Goal: Task Accomplishment & Management: Manage account settings

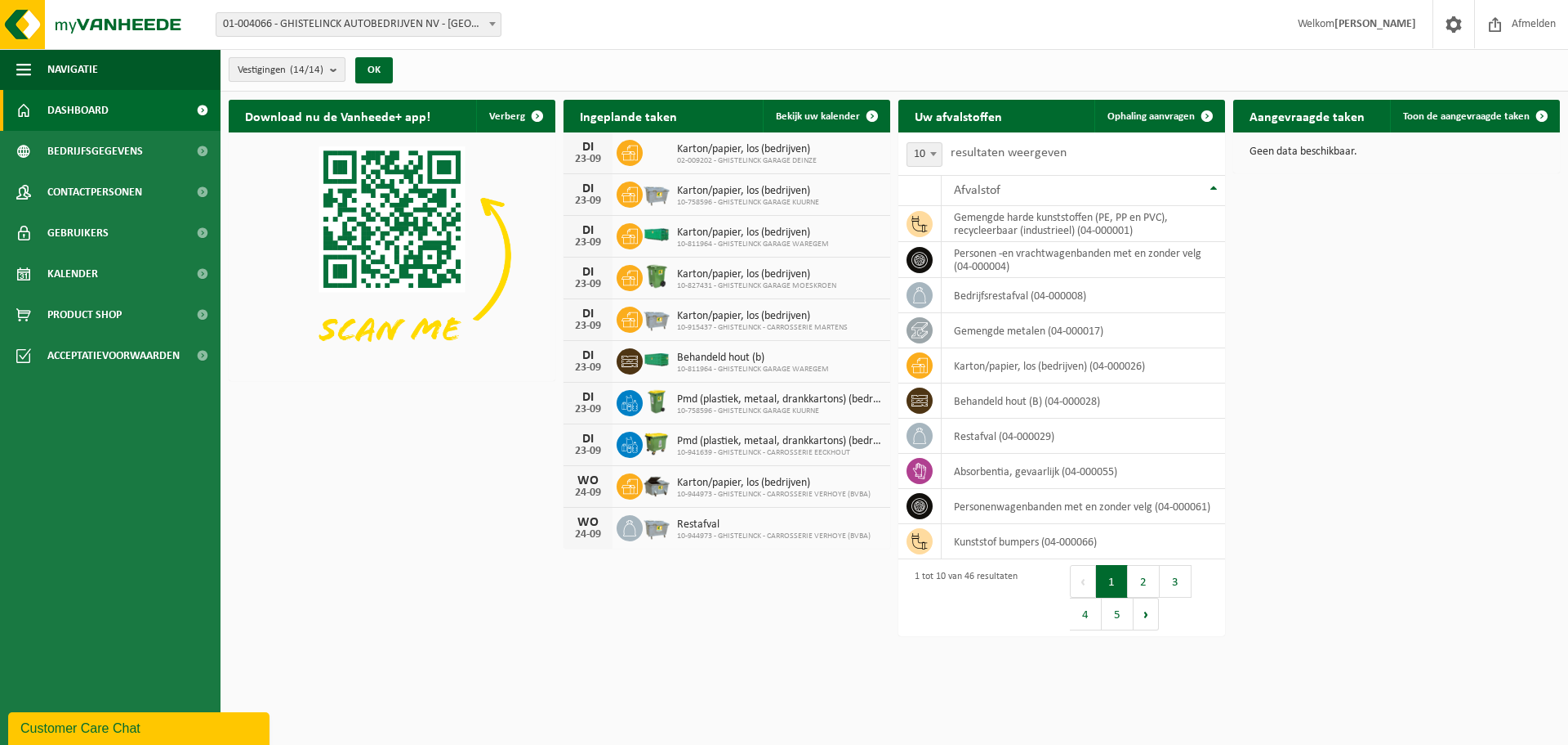
click at [335, 69] on b "submit" at bounding box center [337, 69] width 15 height 23
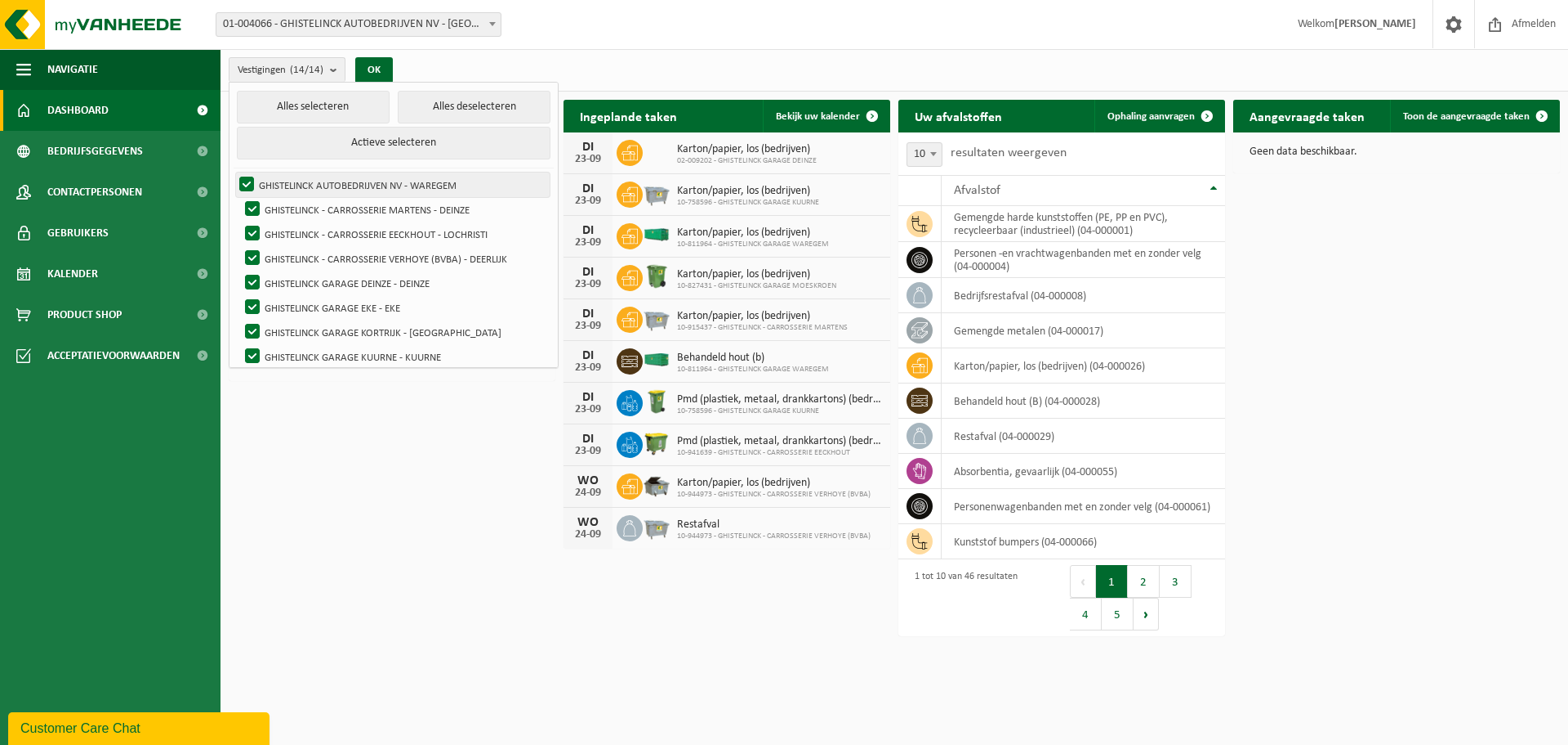
click at [245, 179] on label "GHISTELINCK AUTOBEDRIJVEN NV - WAREGEM" at bounding box center [393, 185] width 314 height 25
click at [233, 173] on input "GHISTELINCK AUTOBEDRIJVEN NV - WAREGEM" at bounding box center [233, 172] width 1 height 1
checkbox input "false"
click at [255, 306] on label "GHISTELINCK GARAGE EKE - EKE" at bounding box center [396, 307] width 308 height 25
click at [239, 295] on input "GHISTELINCK GARAGE EKE - EKE" at bounding box center [238, 294] width 1 height 1
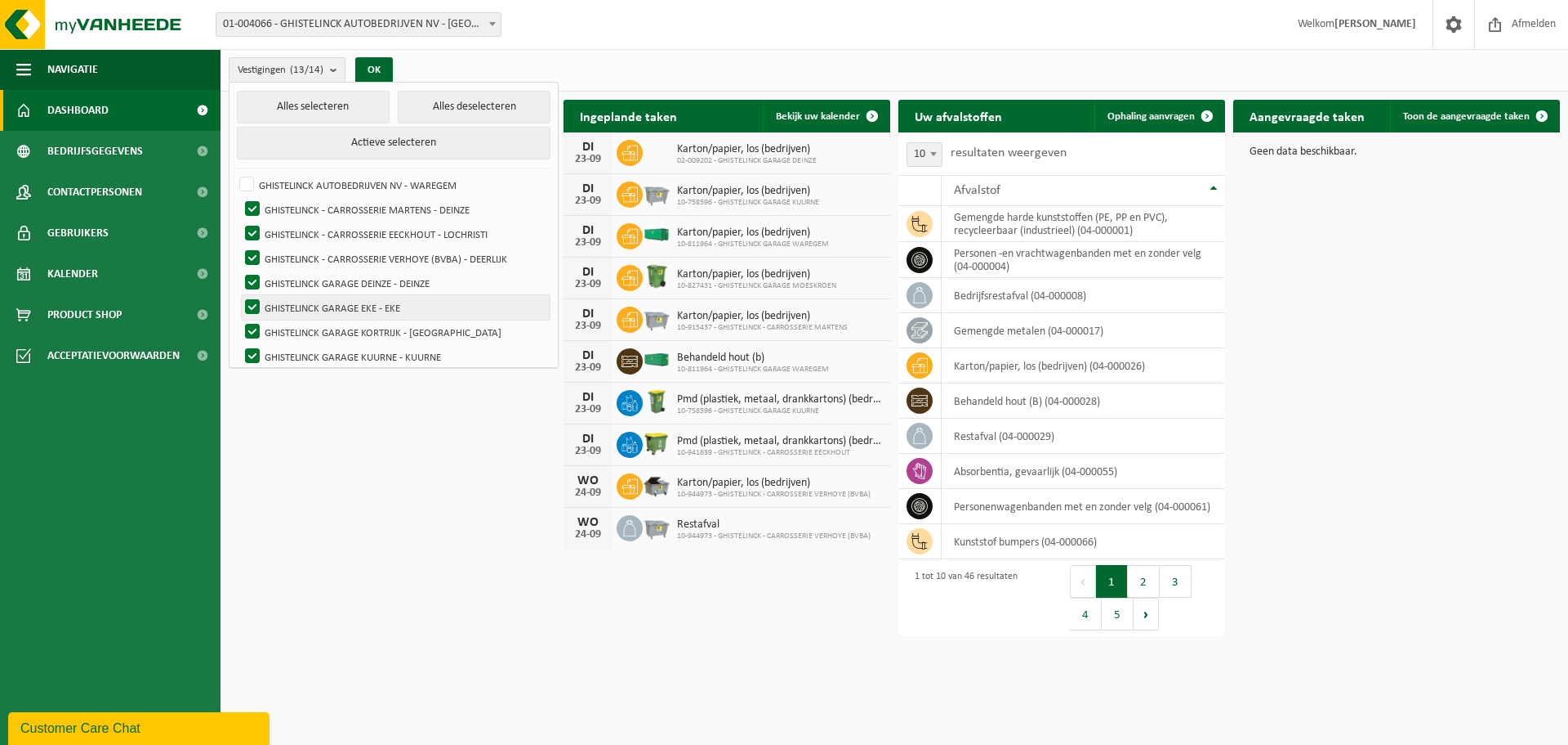
checkbox input "false"
click at [251, 177] on label "GHISTELINCK AUTOBEDRIJVEN NV - WAREGEM" at bounding box center [393, 185] width 314 height 25
click at [233, 173] on input "GHISTELINCK AUTOBEDRIJVEN NV - WAREGEM" at bounding box center [233, 172] width 1 height 1
click at [251, 179] on label "GHISTELINCK AUTOBEDRIJVEN NV - WAREGEM" at bounding box center [393, 185] width 314 height 25
click at [233, 173] on input "GHISTELINCK AUTOBEDRIJVEN NV - WAREGEM" at bounding box center [233, 172] width 1 height 1
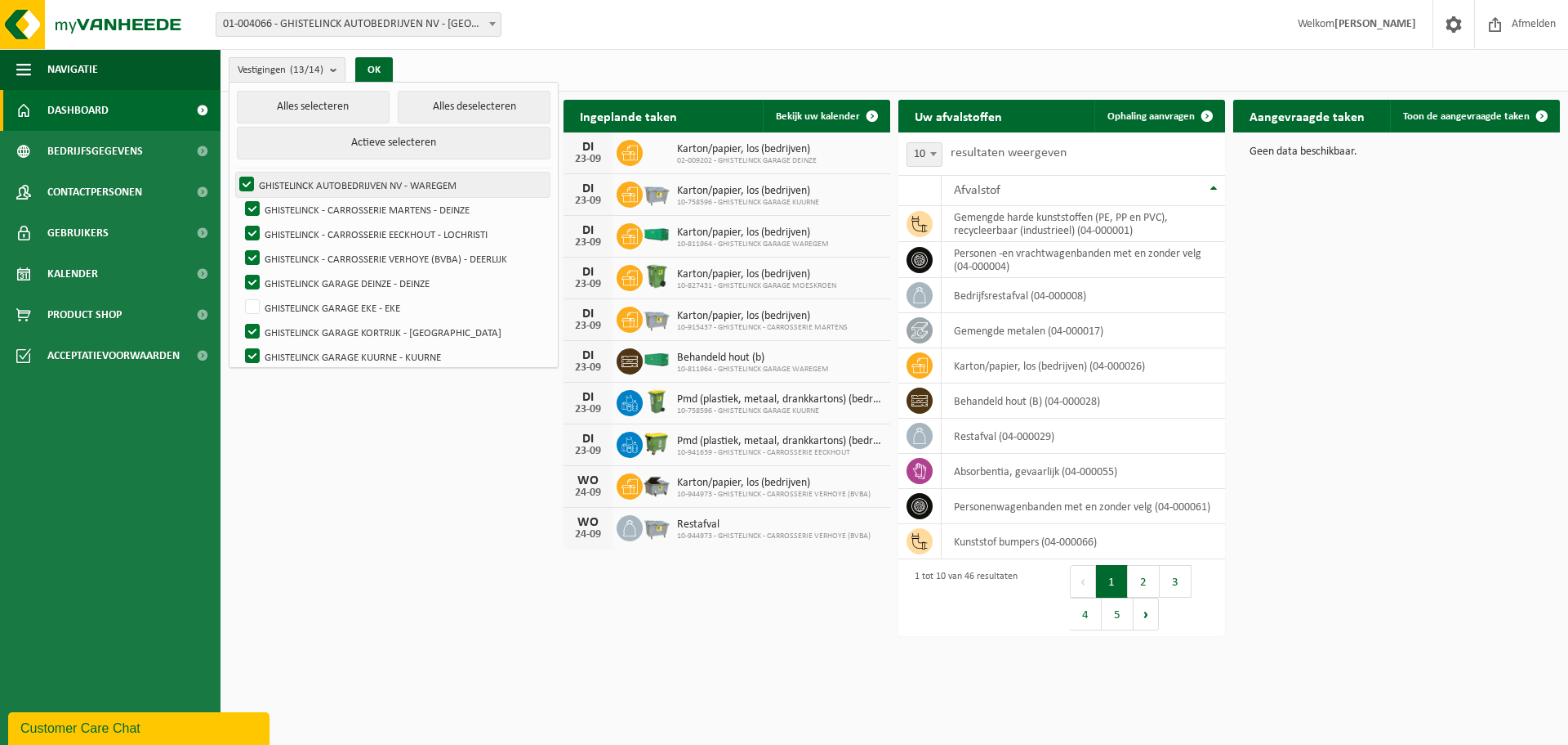
checkbox input "false"
click at [252, 204] on label "GHISTELINCK - CARROSSERIE MARTENS - DEINZE" at bounding box center [396, 208] width 308 height 25
click at [239, 196] on input "GHISTELINCK - CARROSSERIE MARTENS - DEINZE" at bounding box center [238, 196] width 1 height 1
checkbox input "false"
click at [255, 229] on label "GHISTELINCK - CARROSSERIE EECKHOUT - LOCHRISTI" at bounding box center [396, 233] width 308 height 25
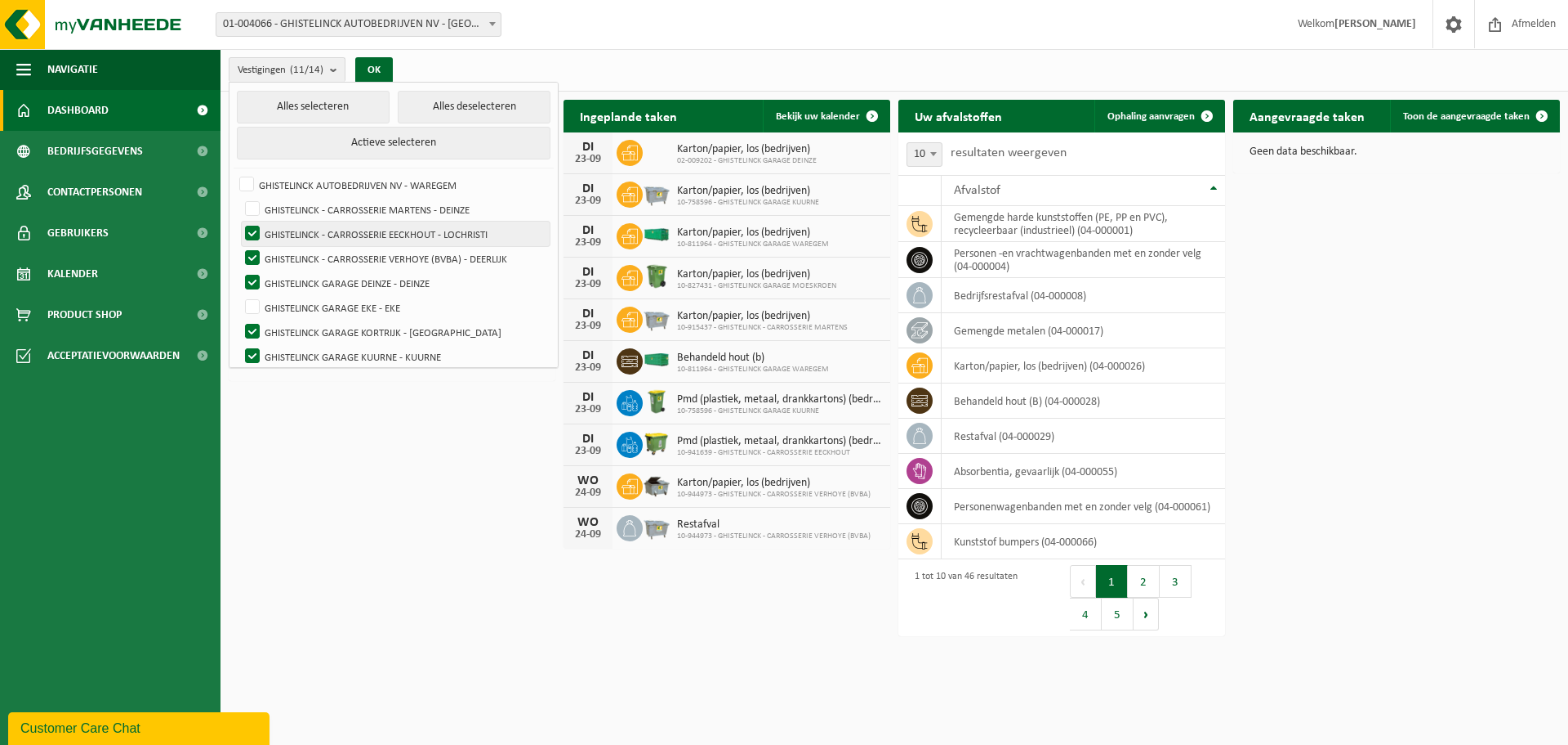
click at [239, 221] on input "GHISTELINCK - CARROSSERIE EECKHOUT - LOCHRISTI" at bounding box center [238, 220] width 1 height 1
checkbox input "false"
click at [253, 255] on label "GHISTELINCK - CARROSSERIE VERHOYE (BVBA) - DEERLIJK" at bounding box center [396, 258] width 308 height 25
click at [239, 246] on input "GHISTELINCK - CARROSSERIE VERHOYE (BVBA) - DEERLIJK" at bounding box center [238, 245] width 1 height 1
checkbox input "false"
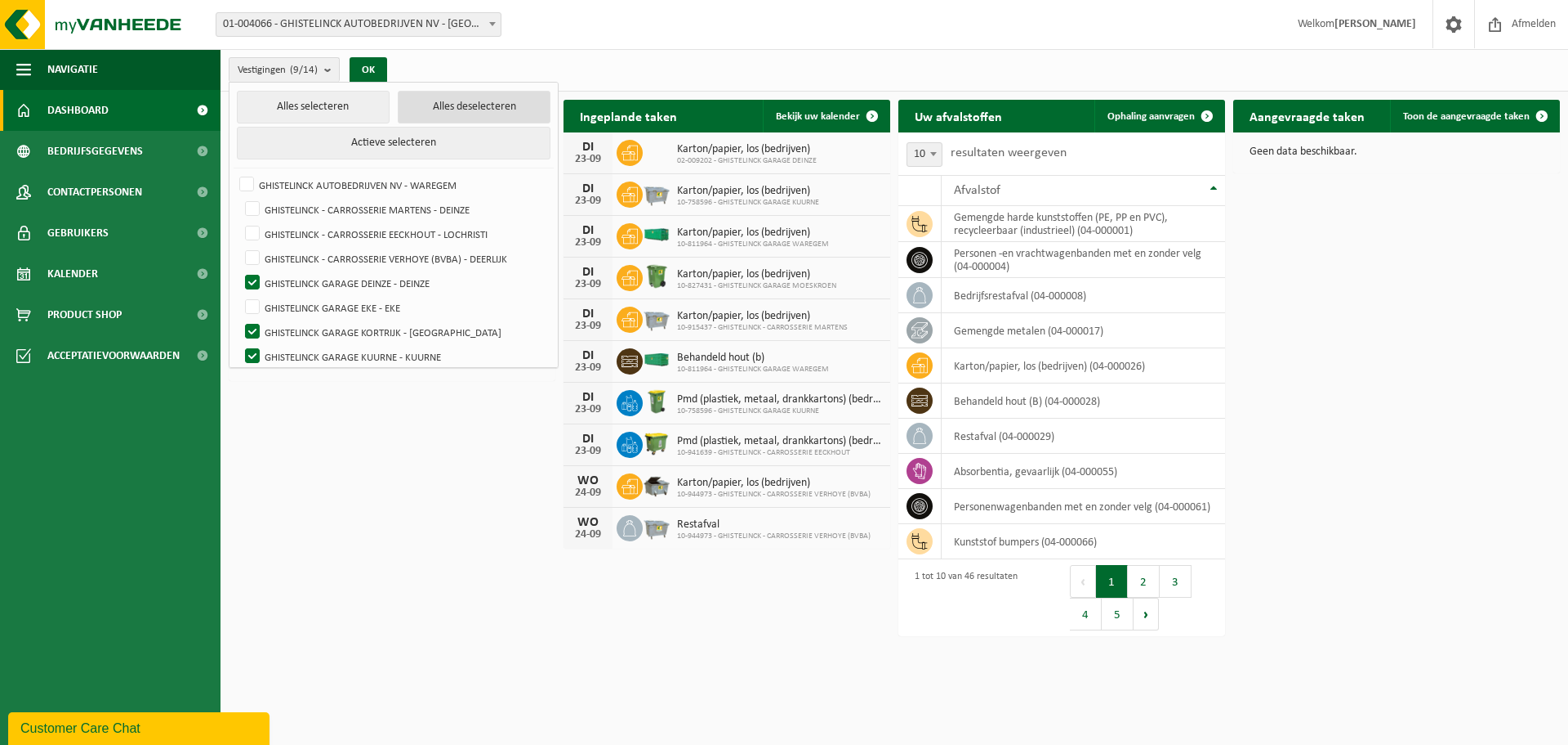
click at [417, 101] on button "Alles deselecteren" at bounding box center [473, 107] width 153 height 33
checkbox input "false"
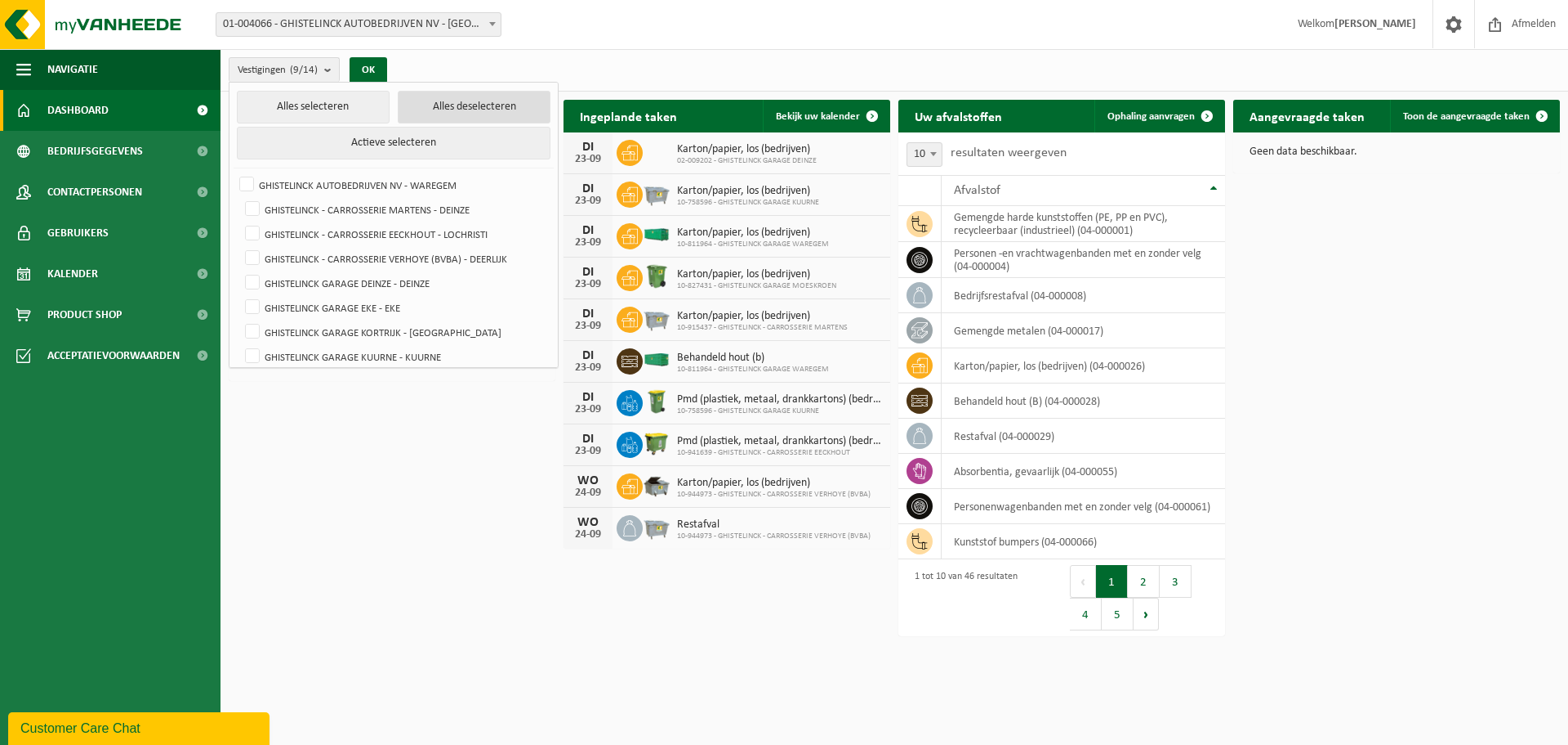
checkbox input "false"
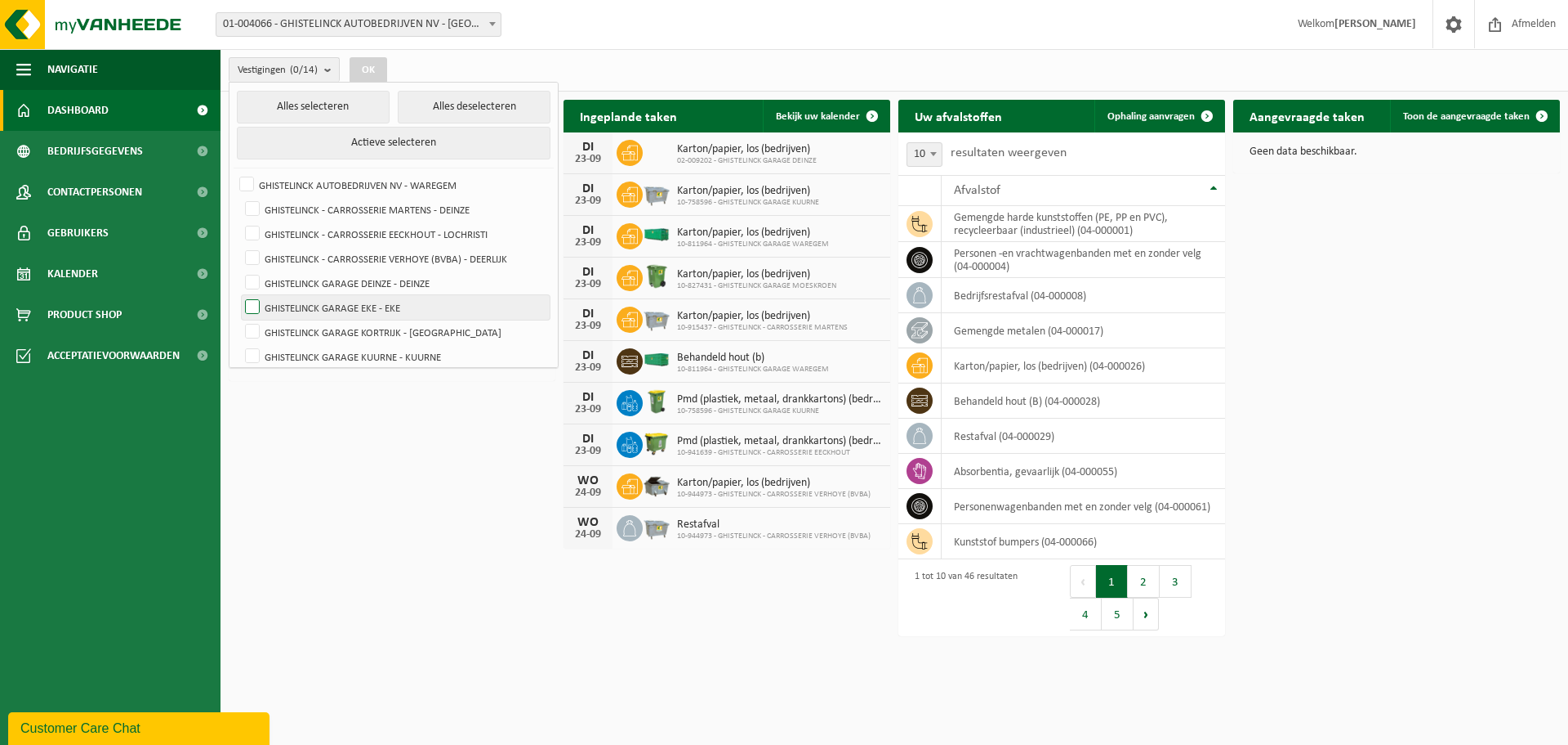
click at [243, 305] on label "GHISTELINCK GARAGE EKE - EKE" at bounding box center [396, 307] width 308 height 25
click at [239, 295] on input "GHISTELINCK GARAGE EKE - EKE" at bounding box center [238, 294] width 1 height 1
checkbox input "true"
click at [376, 70] on button "OK" at bounding box center [369, 70] width 38 height 26
